Goal: Task Accomplishment & Management: Manage account settings

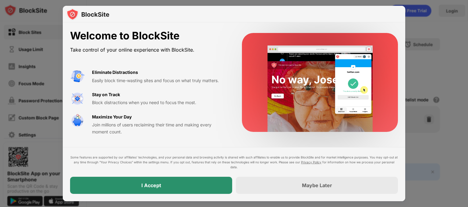
click at [164, 183] on div "I Accept" at bounding box center [151, 184] width 162 height 17
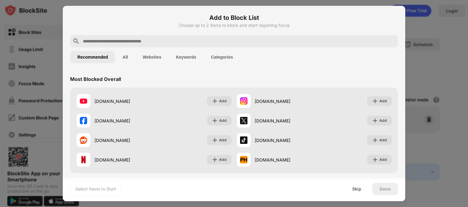
click at [171, 38] on input "text" at bounding box center [238, 40] width 313 height 7
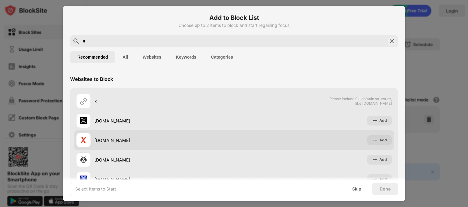
type input "*"
click at [145, 143] on div "xvideos.com" at bounding box center [164, 140] width 140 height 6
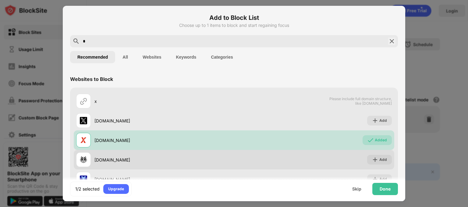
click at [137, 156] on div "xhamster.com" at bounding box center [155, 159] width 158 height 15
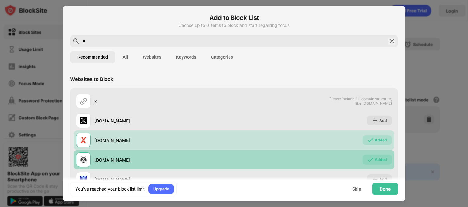
scroll to position [12, 0]
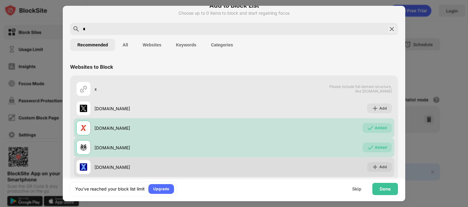
click at [129, 160] on div "xnxx.com" at bounding box center [155, 166] width 158 height 15
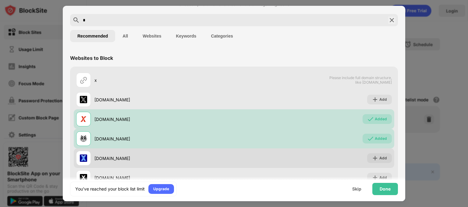
scroll to position [24, 0]
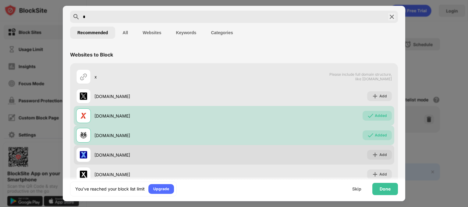
click at [128, 156] on div "xnxx.com" at bounding box center [164, 154] width 140 height 6
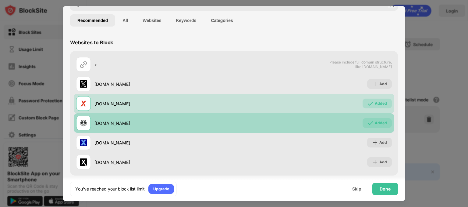
scroll to position [41, 0]
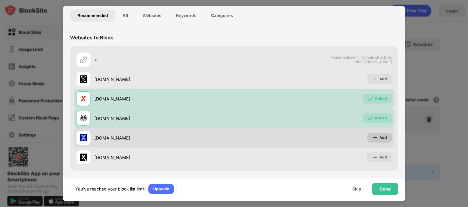
click at [379, 136] on div "Add" at bounding box center [383, 137] width 8 height 6
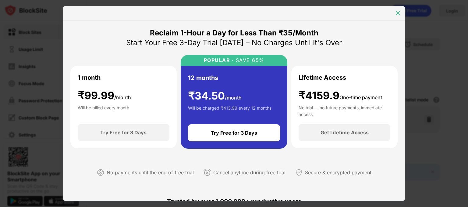
click at [399, 15] on img at bounding box center [398, 13] width 6 height 6
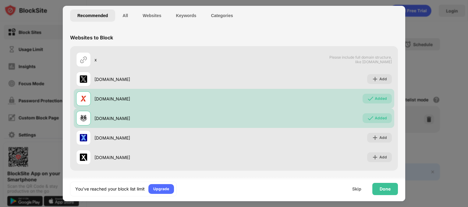
click at [126, 20] on button "All" at bounding box center [125, 15] width 20 height 12
click at [96, 12] on button "Recommended" at bounding box center [92, 15] width 45 height 12
click at [390, 188] on div "Done" at bounding box center [385, 188] width 11 height 5
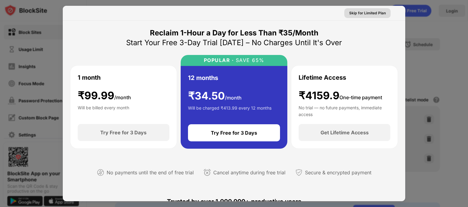
click at [363, 14] on div "Skip for Limited Plan" at bounding box center [367, 13] width 37 height 6
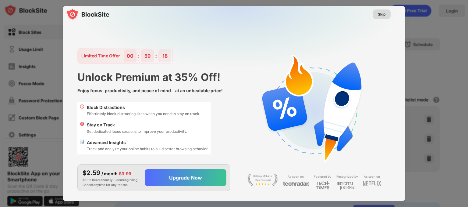
click at [381, 15] on div "Skip" at bounding box center [382, 14] width 8 height 6
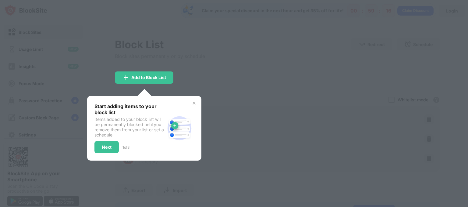
click at [93, 149] on div "Start adding items to your block list Items added to your block list will be pe…" at bounding box center [144, 128] width 114 height 65
click at [107, 145] on div "Next" at bounding box center [107, 146] width 10 height 5
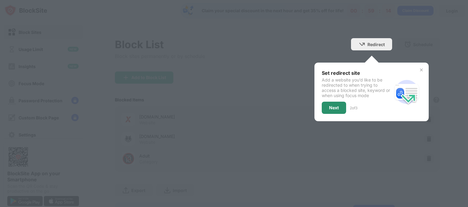
click at [332, 109] on div "Next" at bounding box center [334, 107] width 10 height 5
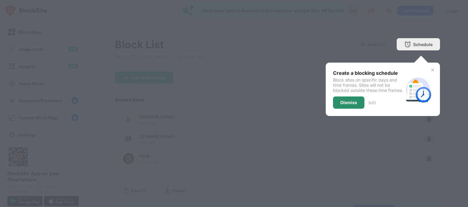
click at [340, 108] on div "Dismiss" at bounding box center [348, 102] width 31 height 12
